Goal: Transaction & Acquisition: Subscribe to service/newsletter

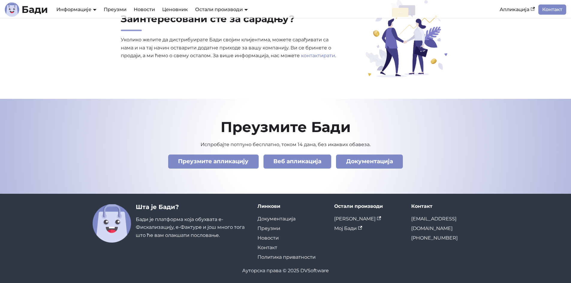
scroll to position [2040, 0]
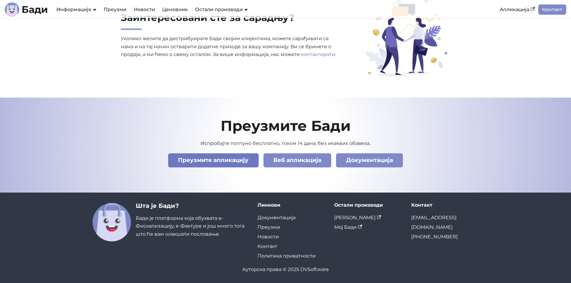
click at [199, 156] on link "Преузмите апликацију" at bounding box center [213, 160] width 90 height 14
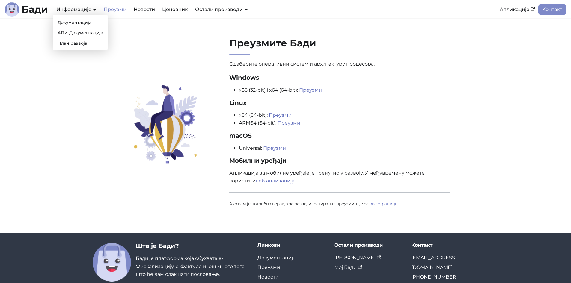
click at [84, 13] on div "Информације Документација АПИ Документација План развоја" at bounding box center [76, 9] width 47 height 10
click at [87, 22] on link "Документација" at bounding box center [80, 22] width 50 height 9
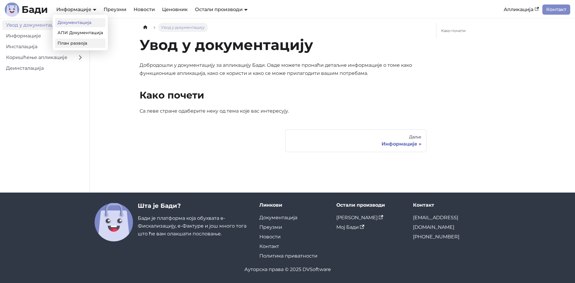
click at [89, 42] on link "План развоја" at bounding box center [80, 43] width 50 height 9
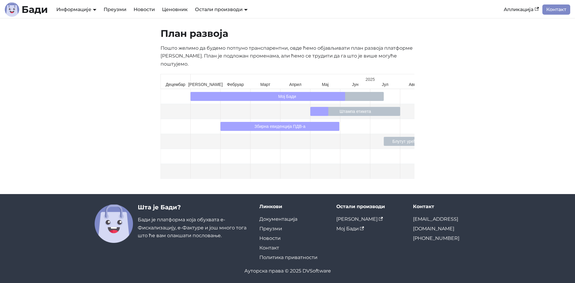
click at [467, 119] on div "План развоја Пошто желимо да будемо потпуно транспарентни, овде ћемо објављиват…" at bounding box center [287, 106] width 395 height 157
click at [182, 10] on link "Ценовник" at bounding box center [174, 9] width 33 height 10
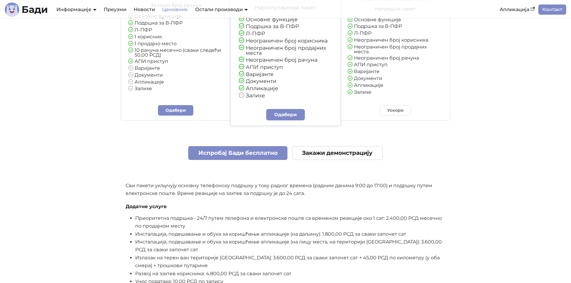
scroll to position [114, 0]
click at [176, 106] on link "Одабери" at bounding box center [175, 110] width 35 height 10
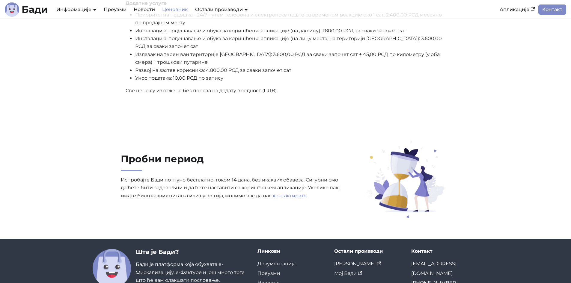
scroll to position [243, 0]
